Goal: Task Accomplishment & Management: Use online tool/utility

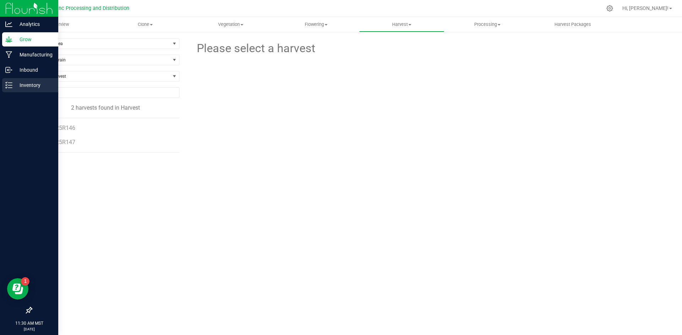
click at [13, 87] on p "Inventory" at bounding box center [33, 85] width 43 height 9
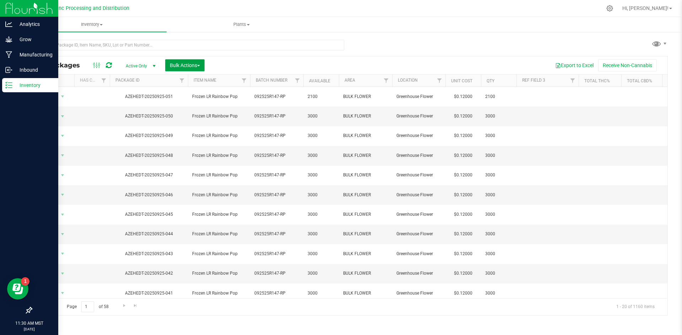
click at [179, 66] on span "Bulk Actions" at bounding box center [185, 65] width 30 height 6
click at [174, 117] on span "Print package labels" at bounding box center [190, 120] width 43 height 6
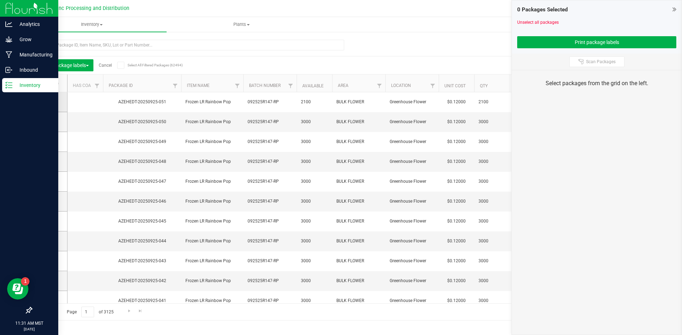
click at [48, 105] on span at bounding box center [47, 101] width 7 height 7
click at [0, 0] on input "checkbox" at bounding box center [0, 0] width 0 height 0
click at [47, 122] on icon at bounding box center [47, 122] width 5 height 0
click at [0, 0] on input "checkbox" at bounding box center [0, 0] width 0 height 0
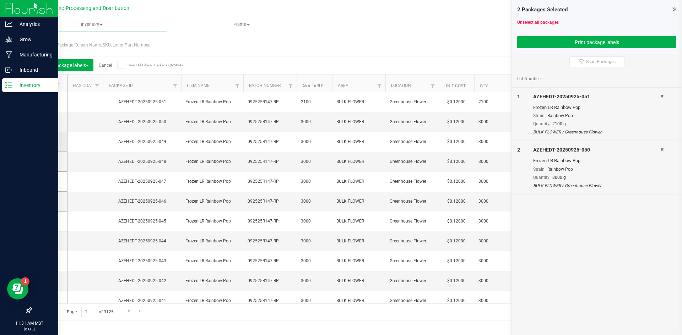
click at [47, 142] on icon at bounding box center [47, 142] width 5 height 0
click at [0, 0] on input "checkbox" at bounding box center [0, 0] width 0 height 0
click at [48, 162] on icon at bounding box center [47, 162] width 5 height 0
click at [0, 0] on input "checkbox" at bounding box center [0, 0] width 0 height 0
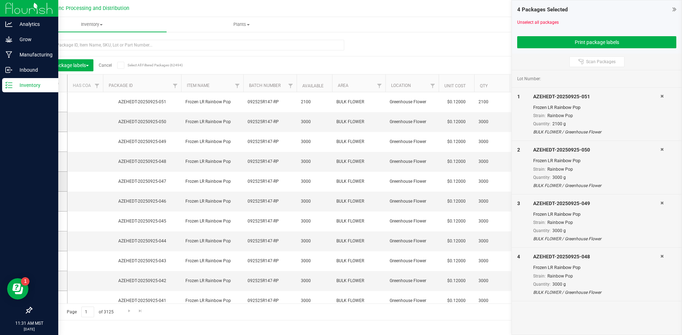
click at [48, 181] on icon at bounding box center [47, 181] width 5 height 0
click at [0, 0] on input "checkbox" at bounding box center [0, 0] width 0 height 0
click at [47, 201] on icon at bounding box center [47, 201] width 5 height 0
click at [0, 0] on input "checkbox" at bounding box center [0, 0] width 0 height 0
click at [48, 221] on icon at bounding box center [47, 221] width 5 height 0
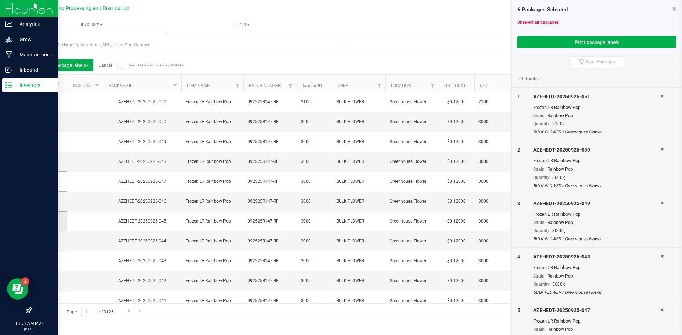
click at [0, 0] on input "checkbox" at bounding box center [0, 0] width 0 height 0
click at [48, 241] on icon at bounding box center [47, 241] width 5 height 0
click at [0, 0] on input "checkbox" at bounding box center [0, 0] width 0 height 0
click at [46, 261] on icon at bounding box center [47, 261] width 5 height 0
click at [0, 0] on input "checkbox" at bounding box center [0, 0] width 0 height 0
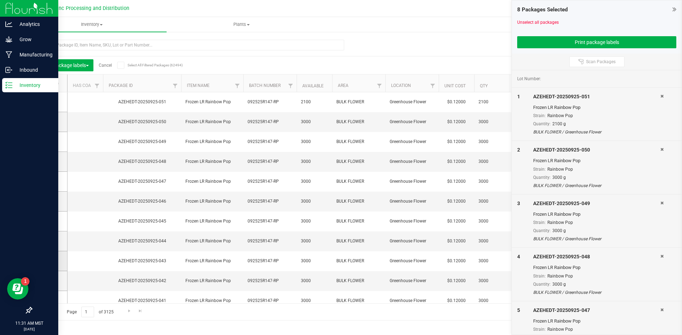
click at [46, 261] on icon at bounding box center [47, 261] width 5 height 0
click at [0, 0] on input "checkbox" at bounding box center [0, 0] width 0 height 0
click at [45, 261] on icon at bounding box center [47, 261] width 5 height 0
click at [0, 0] on input "checkbox" at bounding box center [0, 0] width 0 height 0
click at [45, 261] on icon at bounding box center [47, 261] width 5 height 0
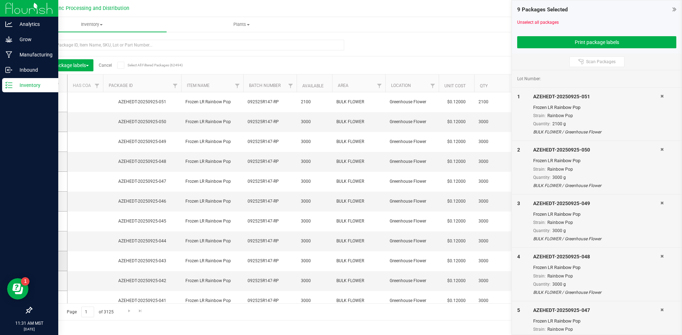
click at [0, 0] on input "checkbox" at bounding box center [0, 0] width 0 height 0
click at [46, 264] on span at bounding box center [47, 260] width 7 height 7
click at [0, 0] on input "checkbox" at bounding box center [0, 0] width 0 height 0
click at [46, 264] on span at bounding box center [47, 260] width 7 height 7
click at [0, 0] on input "checkbox" at bounding box center [0, 0] width 0 height 0
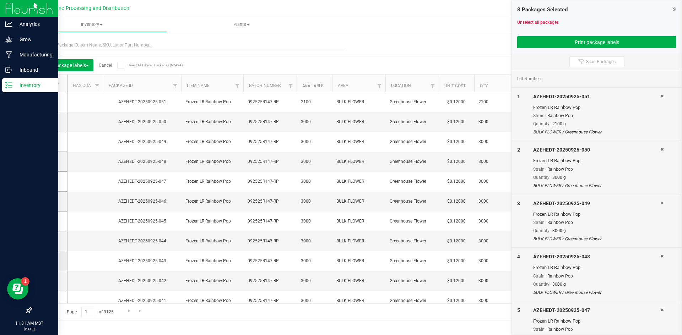
click at [49, 261] on icon at bounding box center [47, 261] width 5 height 0
click at [0, 0] on input "checkbox" at bounding box center [0, 0] width 0 height 0
click at [49, 281] on icon at bounding box center [47, 281] width 5 height 0
click at [0, 0] on input "checkbox" at bounding box center [0, 0] width 0 height 0
click at [49, 281] on icon at bounding box center [47, 281] width 5 height 0
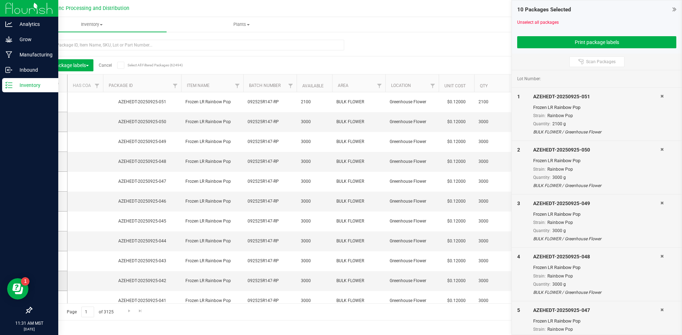
click at [0, 0] on input "checkbox" at bounding box center [0, 0] width 0 height 0
click at [49, 281] on icon at bounding box center [47, 281] width 5 height 0
click at [0, 0] on input "checkbox" at bounding box center [0, 0] width 0 height 0
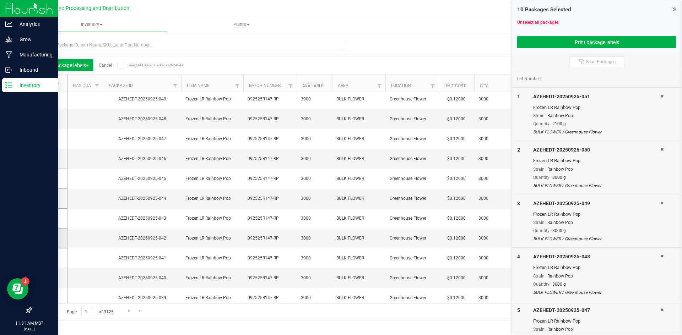
scroll to position [85, 0]
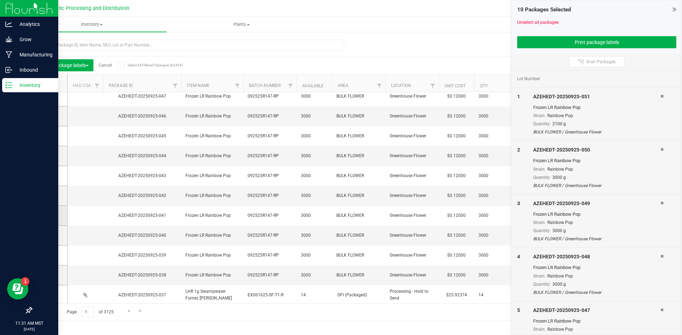
click at [48, 215] on icon at bounding box center [47, 215] width 5 height 0
click at [0, 0] on input "checkbox" at bounding box center [0, 0] width 0 height 0
click at [48, 239] on span at bounding box center [47, 235] width 7 height 7
click at [0, 0] on input "checkbox" at bounding box center [0, 0] width 0 height 0
click at [49, 255] on icon at bounding box center [47, 255] width 5 height 0
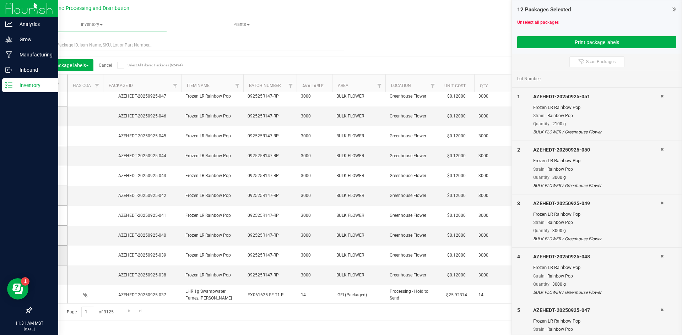
click at [0, 0] on input "checkbox" at bounding box center [0, 0] width 0 height 0
click at [48, 275] on icon at bounding box center [47, 275] width 5 height 0
click at [0, 0] on input "checkbox" at bounding box center [0, 0] width 0 height 0
click at [565, 45] on button "Print package labels" at bounding box center [596, 42] width 159 height 12
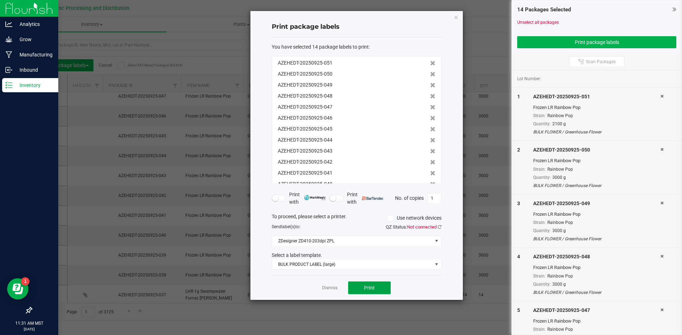
click at [382, 288] on button "Print" at bounding box center [369, 287] width 43 height 13
